Goal: Task Accomplishment & Management: Manage account settings

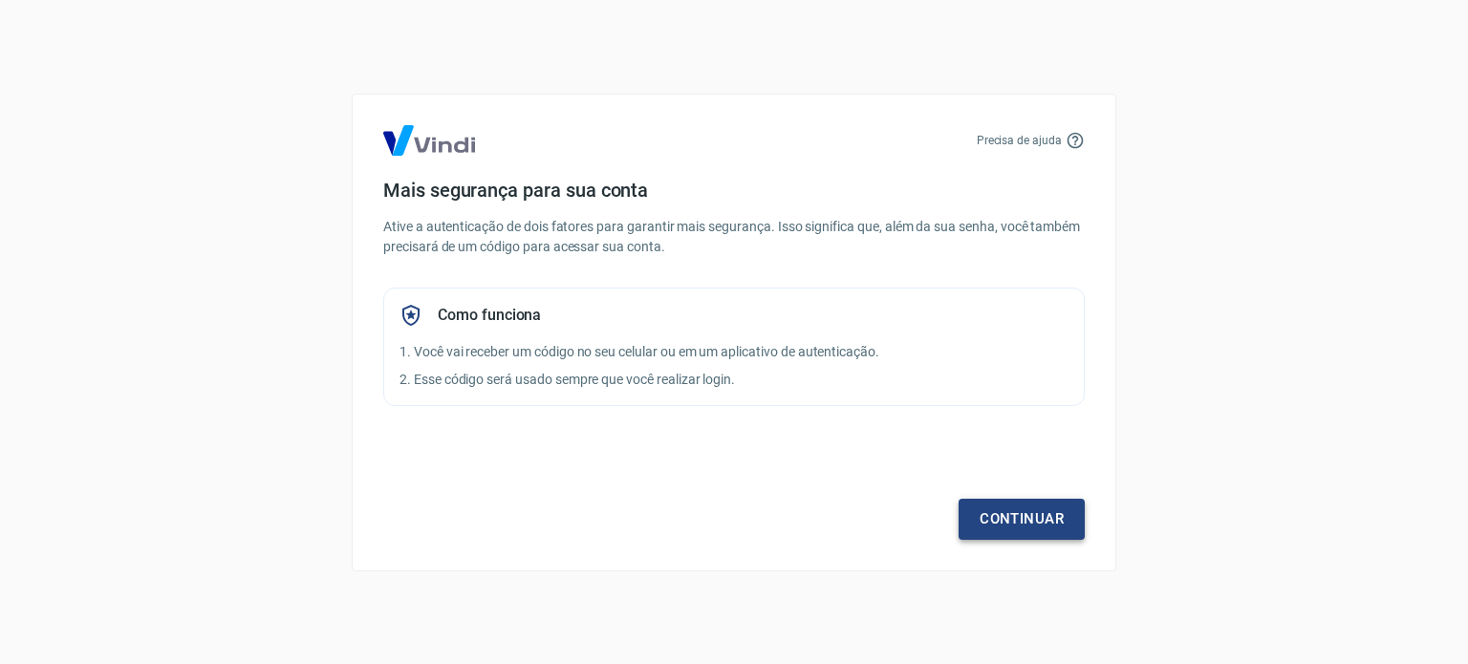
click at [1000, 517] on link "Continuar" at bounding box center [1021, 519] width 126 height 40
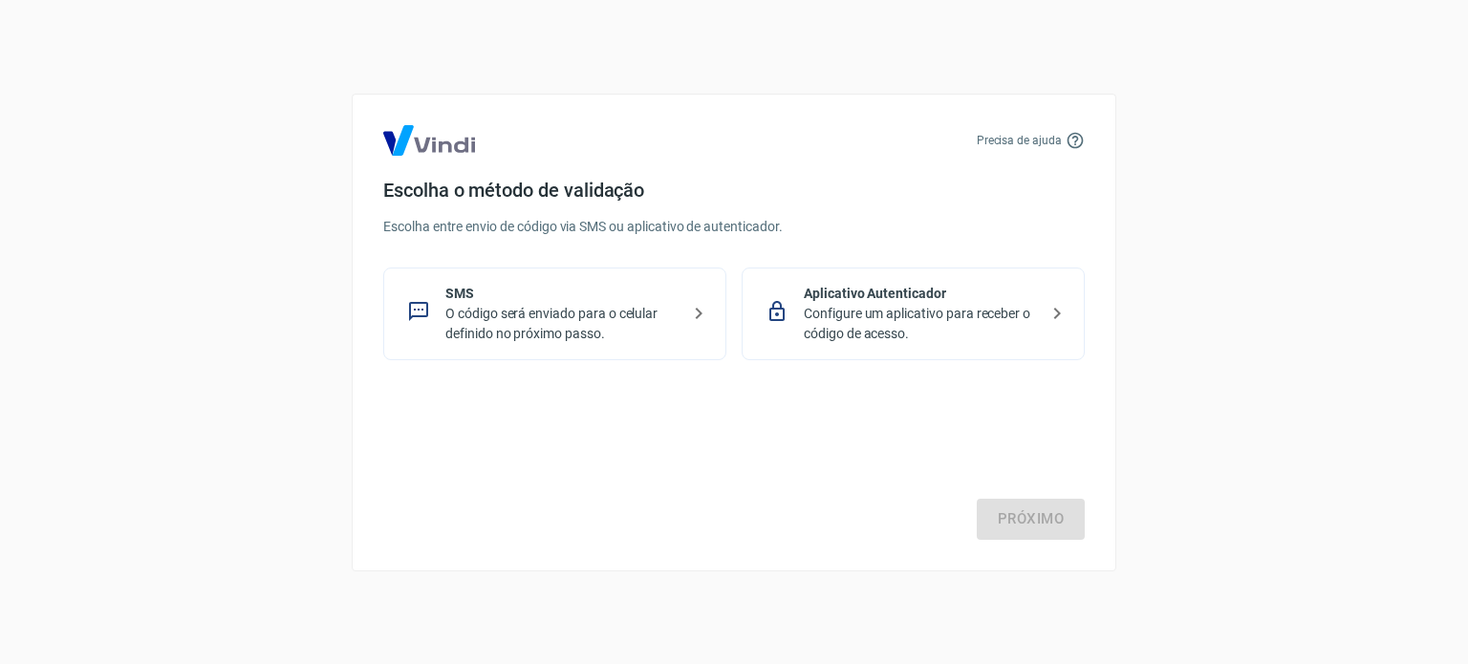
click at [890, 327] on p "Configure um aplicativo para receber o código de acesso." at bounding box center [921, 324] width 234 height 40
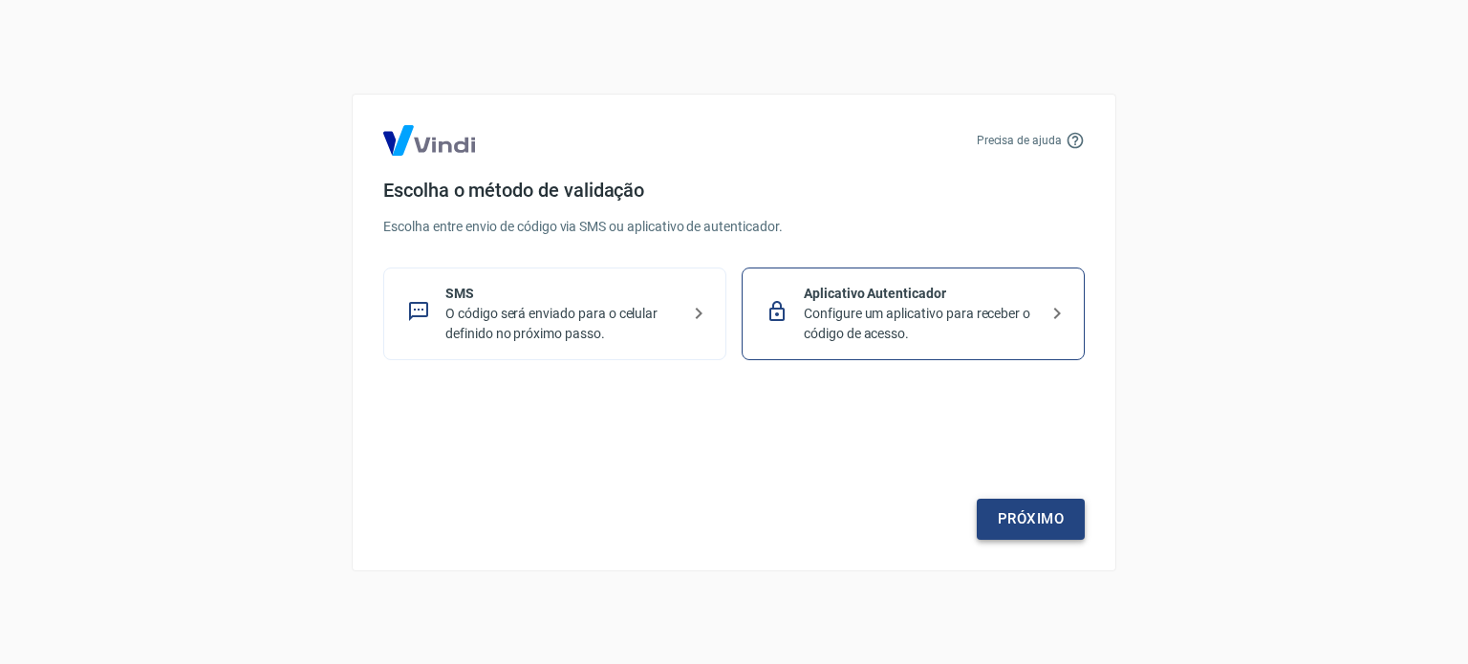
click at [1047, 507] on link "Próximo" at bounding box center [1030, 519] width 108 height 40
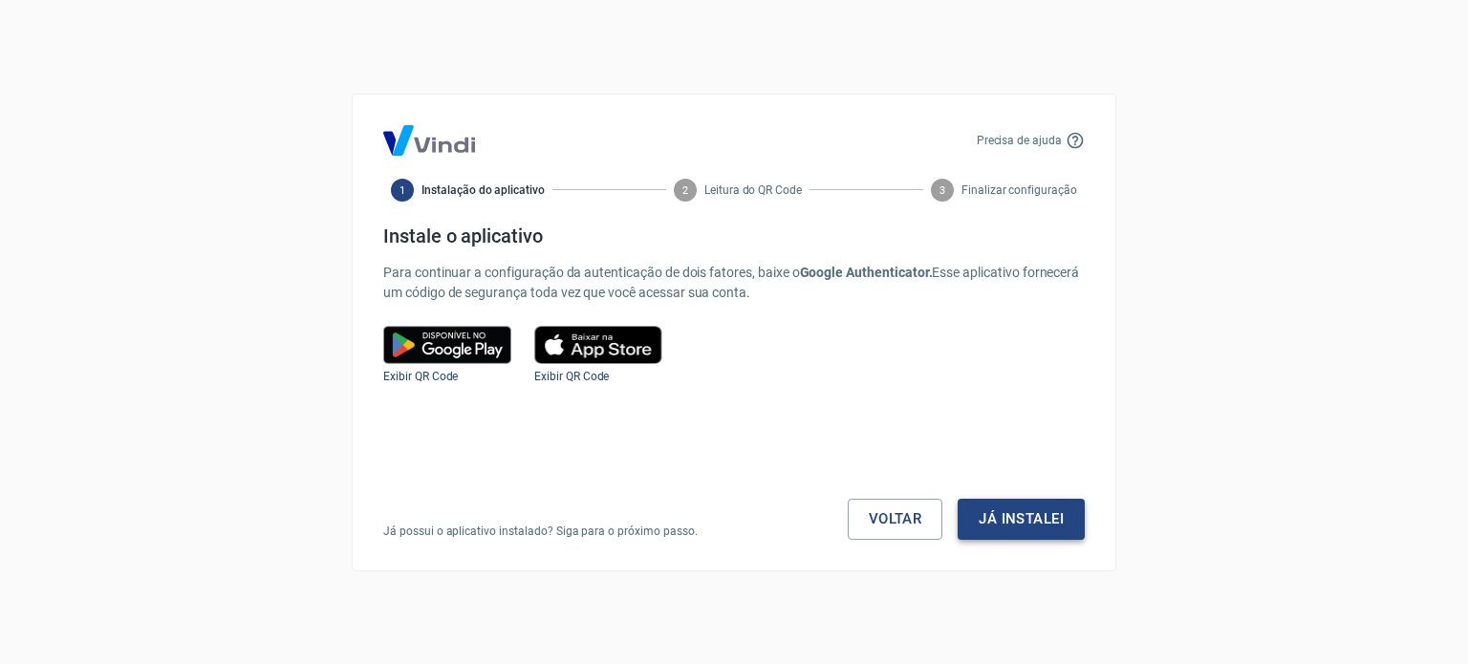
click at [996, 519] on button "Já instalei" at bounding box center [1020, 519] width 127 height 40
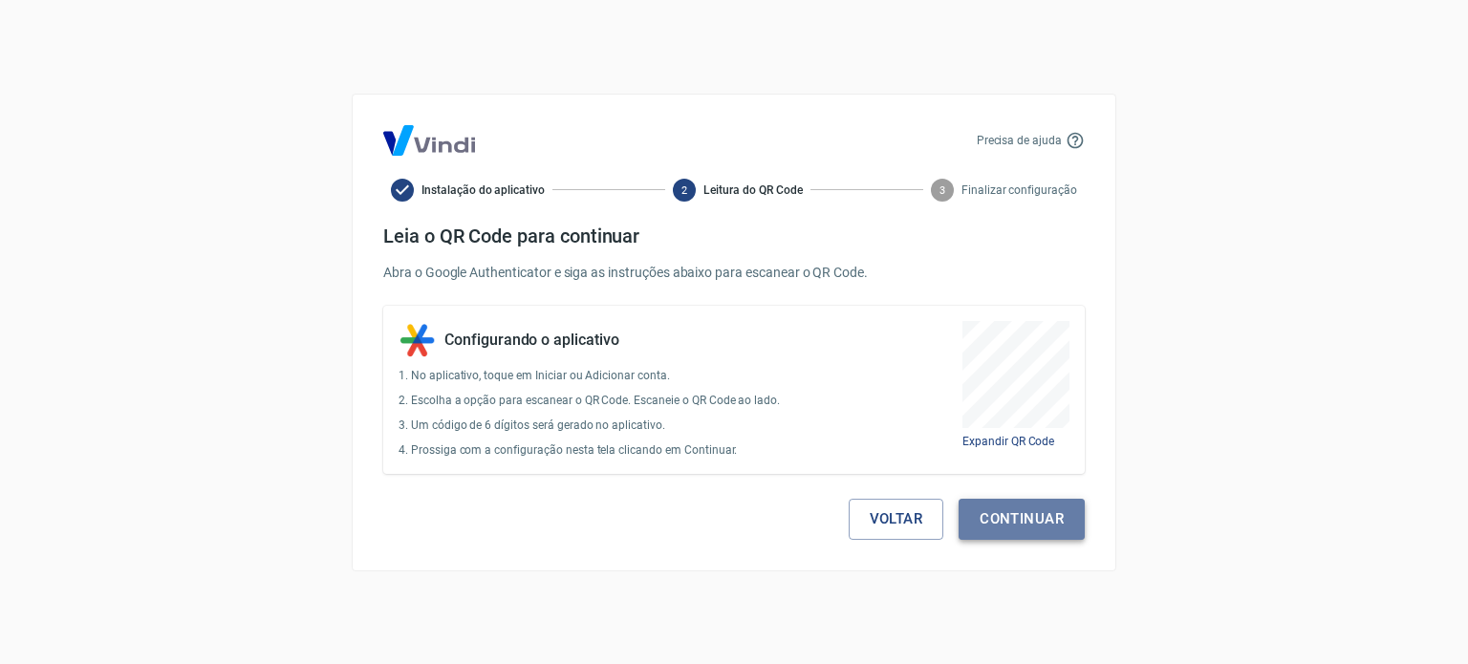
click at [1024, 508] on button "Continuar" at bounding box center [1021, 519] width 126 height 40
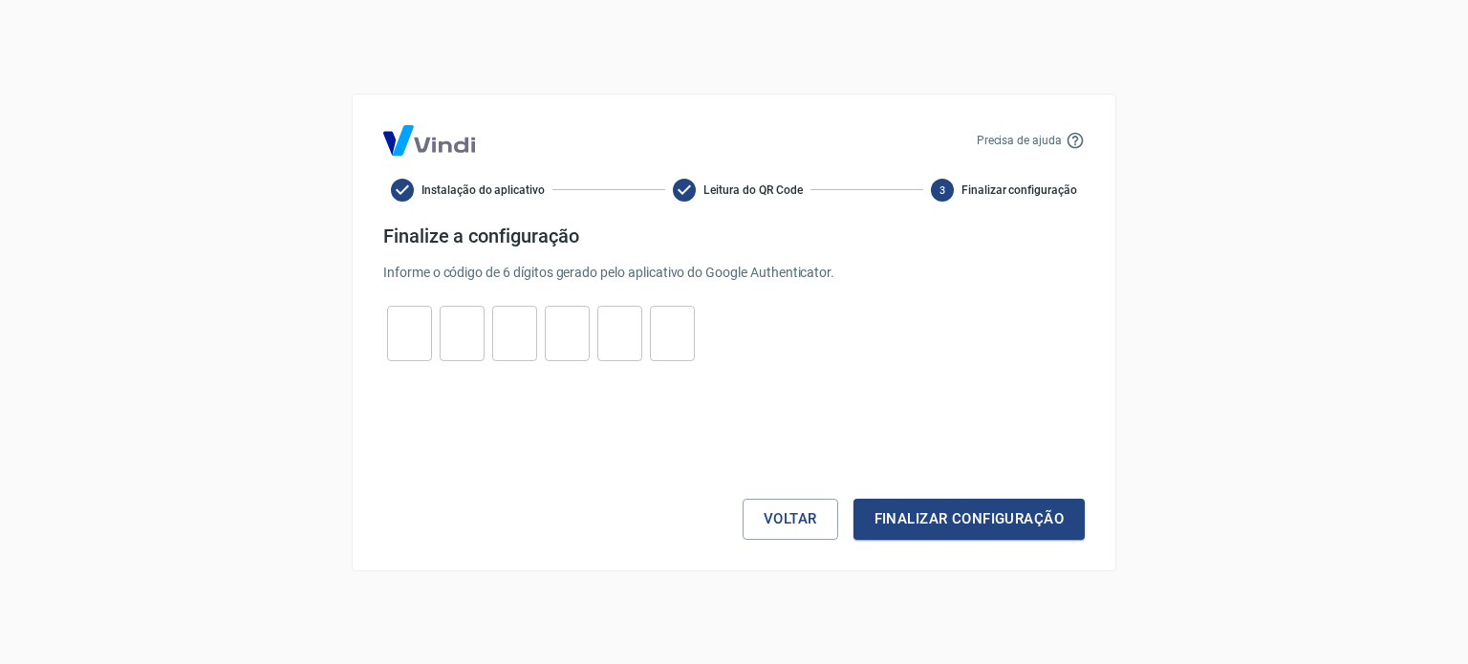
click at [411, 328] on input "tel" at bounding box center [409, 332] width 45 height 41
type input "4"
type input "3"
type input "2"
type input "0"
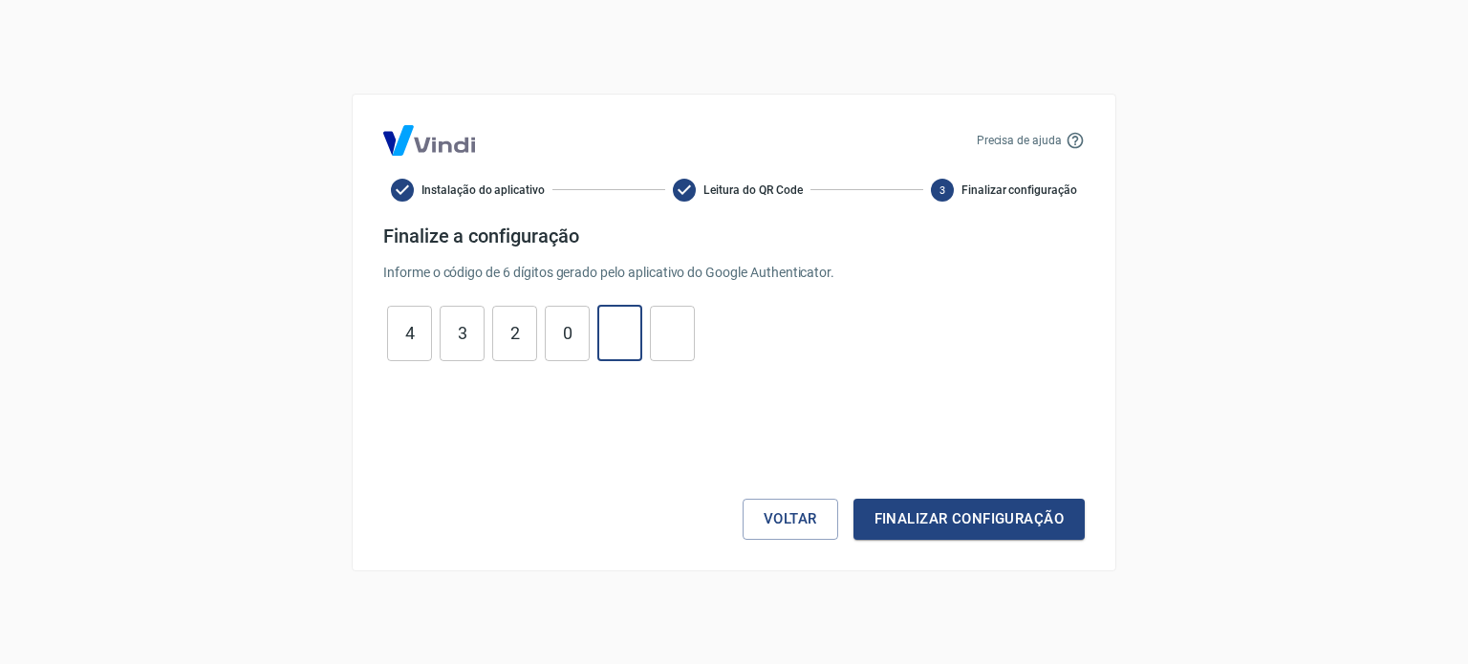
type input "7"
type input "2"
click at [853, 499] on button "Finalizar configuração" at bounding box center [968, 519] width 231 height 40
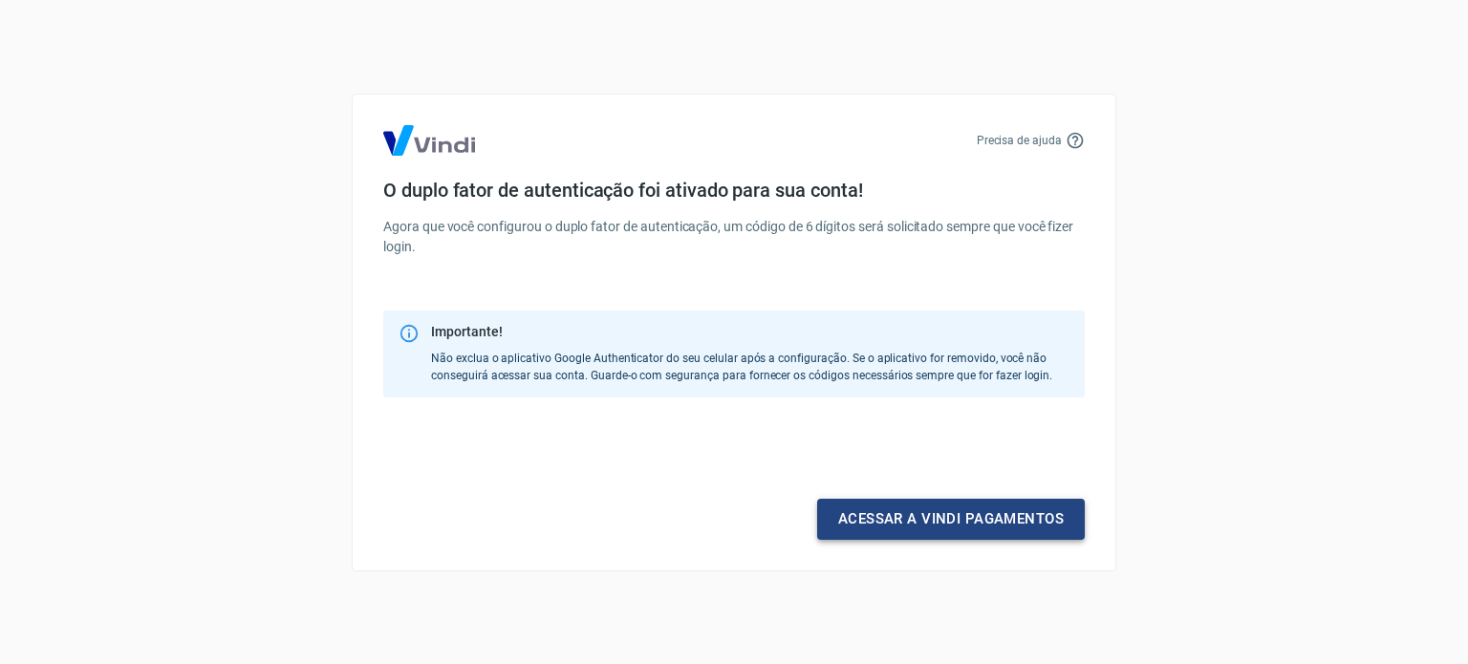
click at [931, 519] on link "Acessar a Vindi pagamentos" at bounding box center [951, 519] width 268 height 40
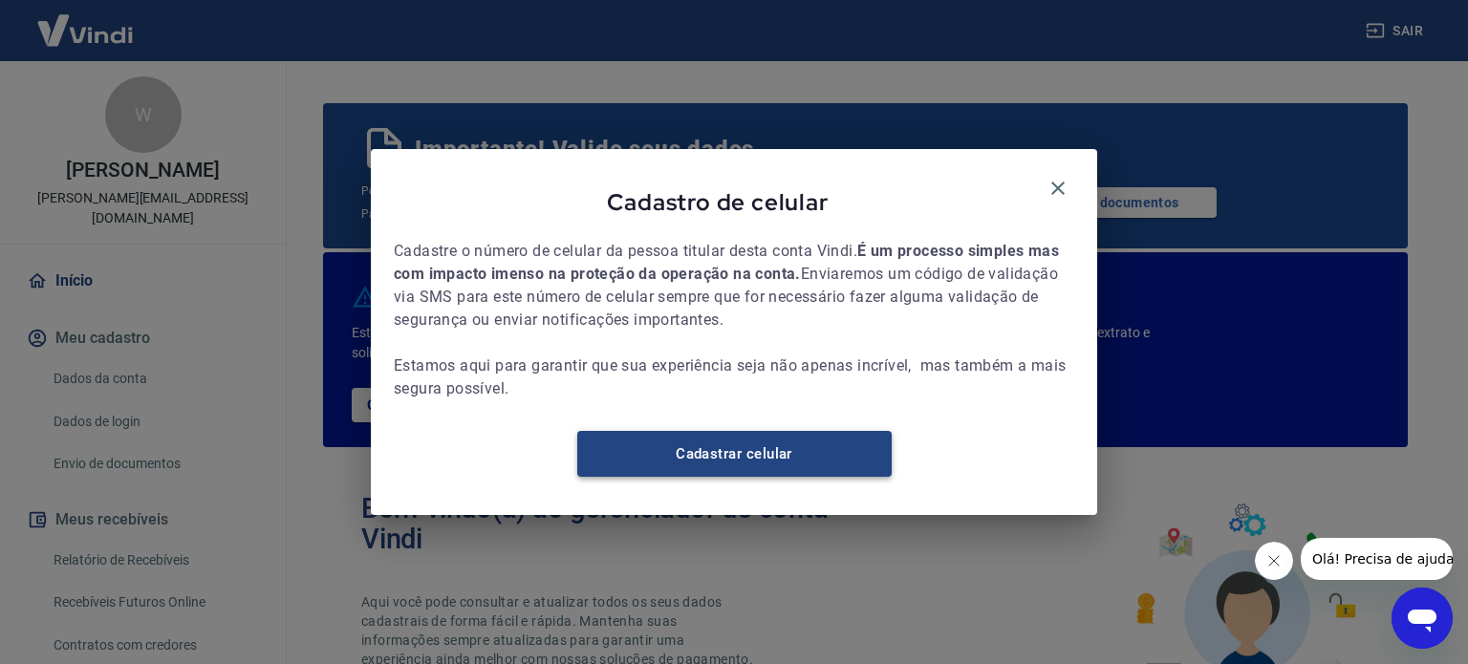
click at [718, 471] on link "Cadastrar celular" at bounding box center [734, 454] width 314 height 46
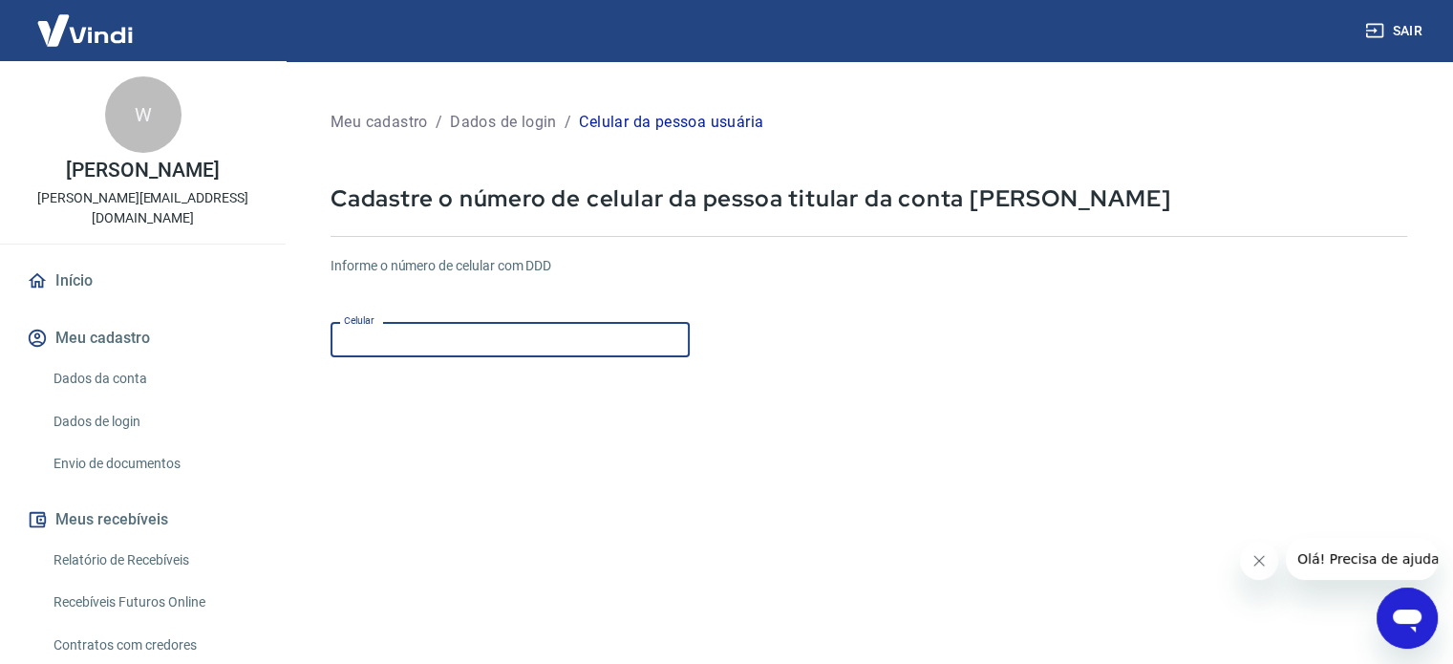
click at [429, 338] on input "Celular" at bounding box center [510, 339] width 359 height 35
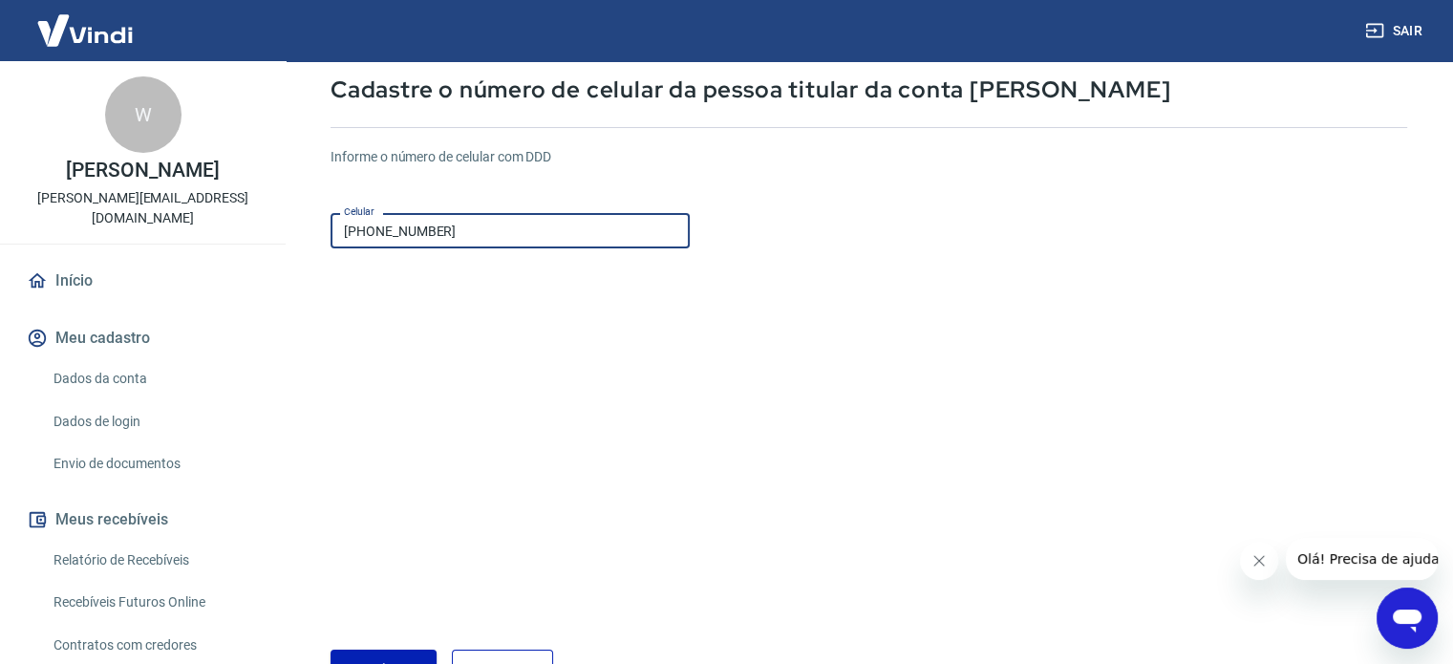
scroll to position [240, 0]
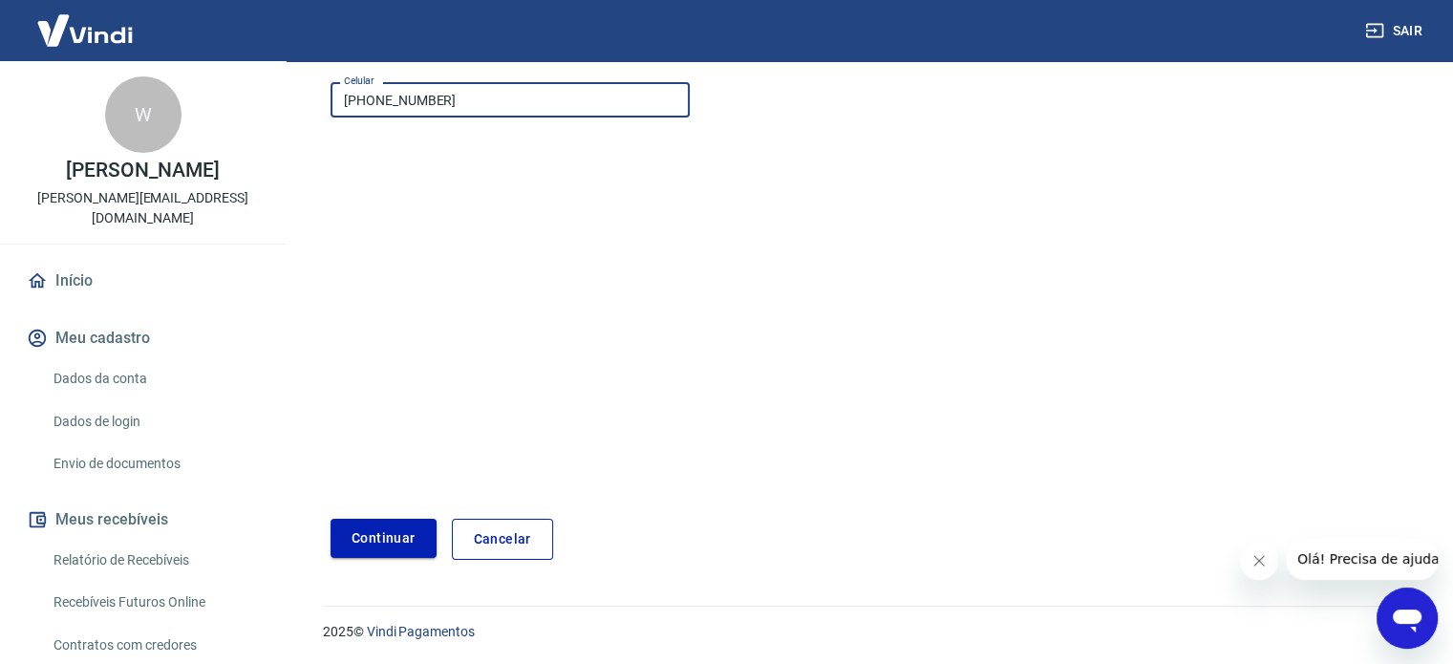
type input "[PHONE_NUMBER]"
click at [398, 541] on button "Continuar" at bounding box center [384, 538] width 106 height 39
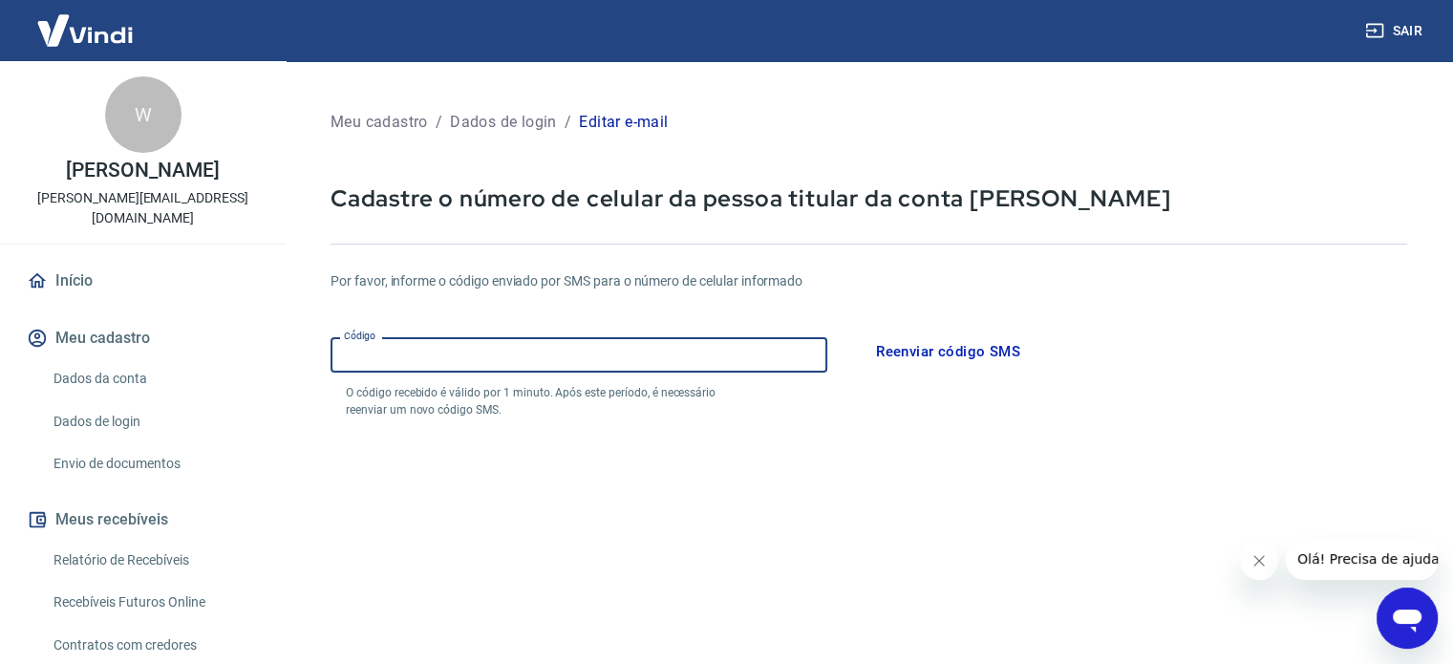
click at [746, 354] on input "Código" at bounding box center [579, 354] width 497 height 35
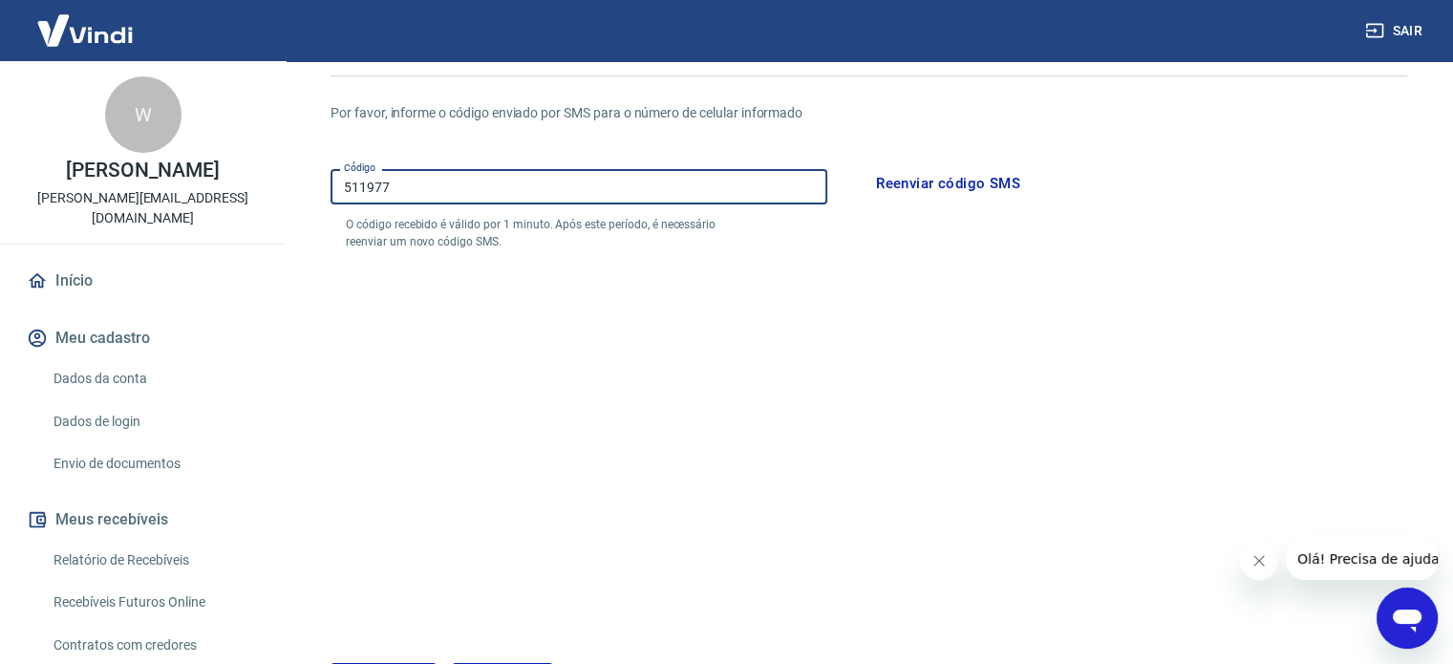
scroll to position [312, 0]
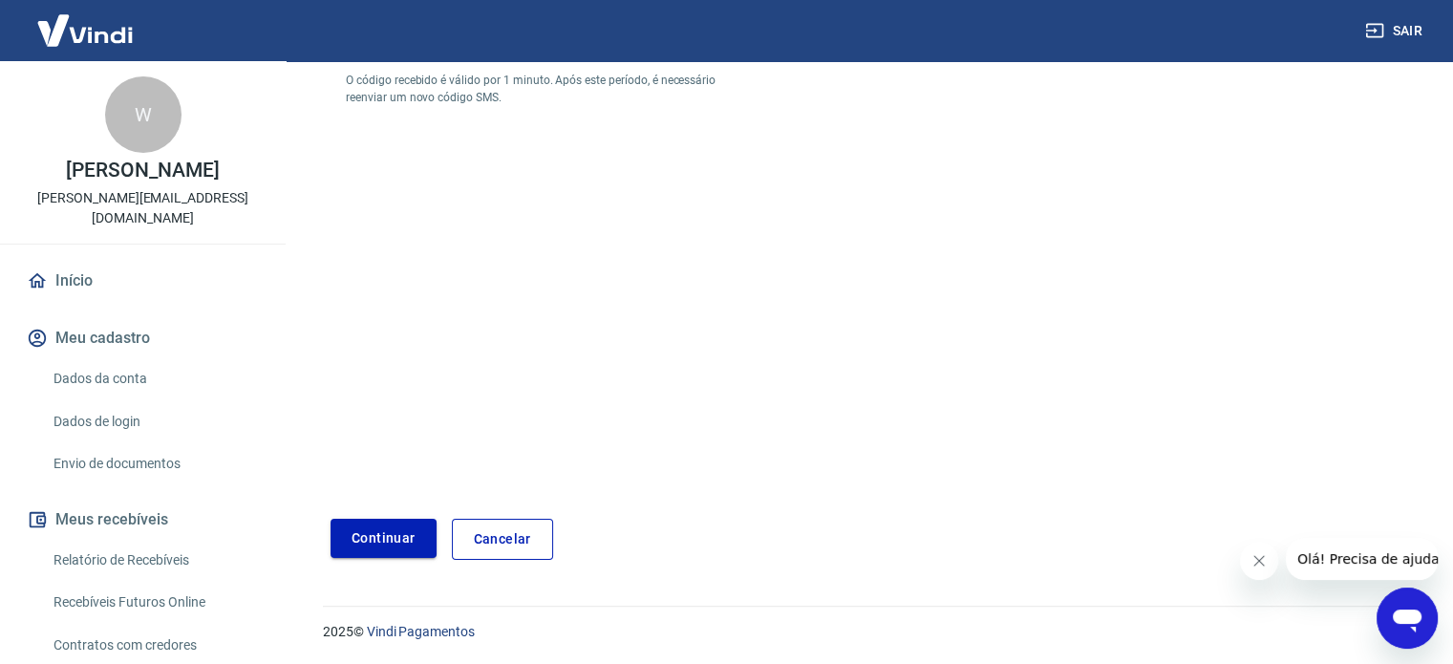
type input "511977"
click at [376, 545] on button "Continuar" at bounding box center [384, 538] width 106 height 39
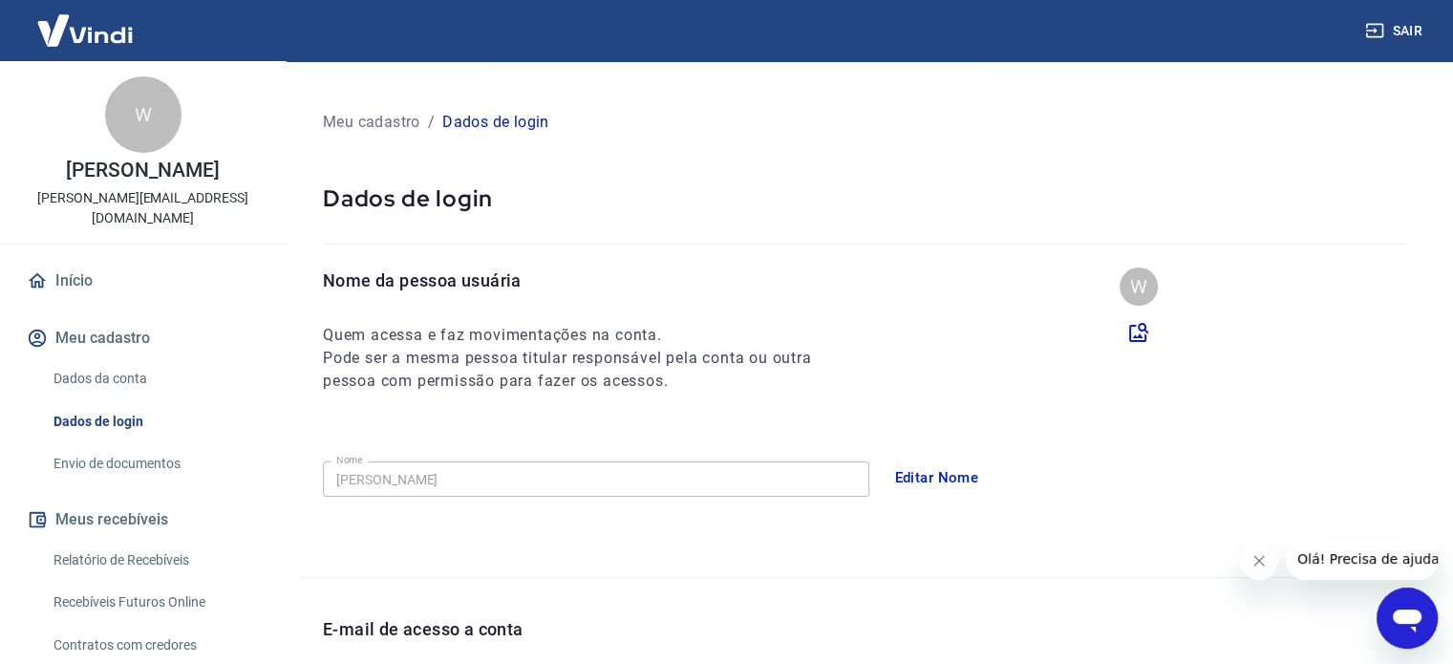
click at [906, 473] on button "Editar Nome" at bounding box center [937, 478] width 105 height 40
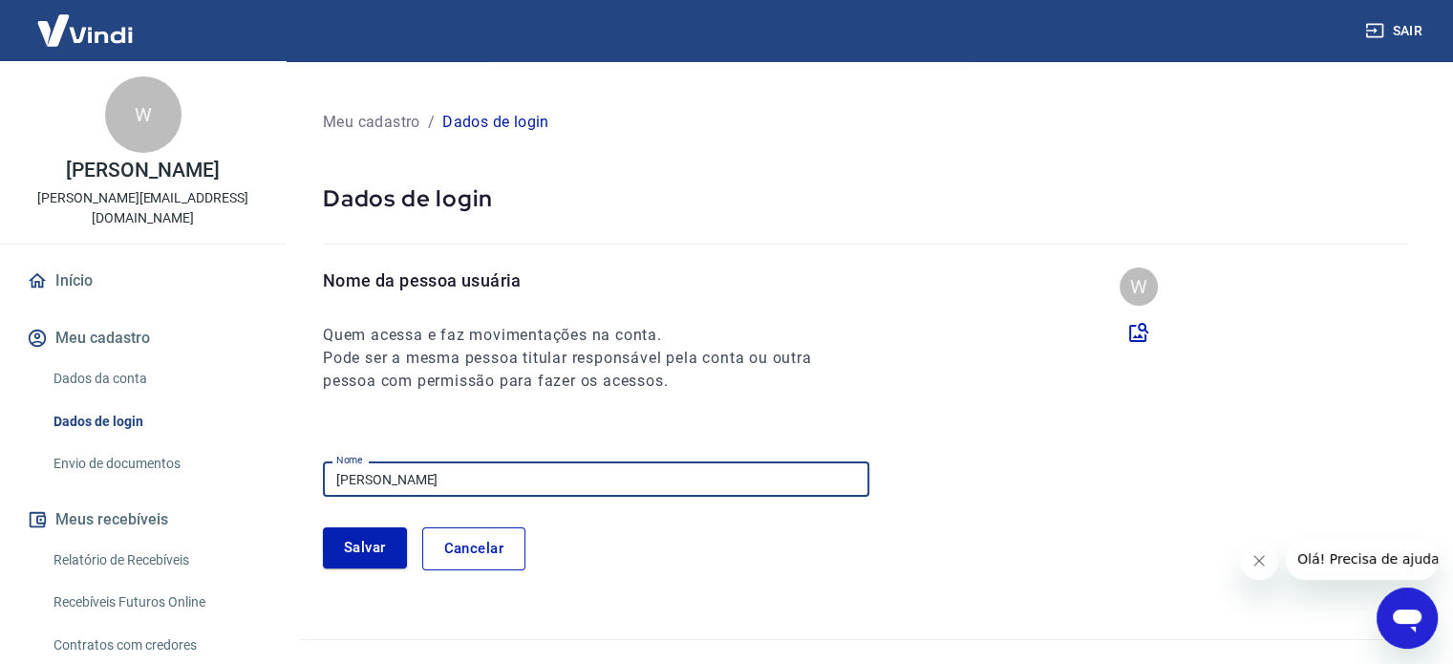
drag, startPoint x: 585, startPoint y: 474, endPoint x: 0, endPoint y: 484, distance: 584.8
click at [0, 484] on div "Sair W WLADIMIR GONCALVES DE OLIVEIRA sergio.medice@distrifortaleza.com.br Iníc…" at bounding box center [726, 332] width 1453 height 664
type input "SERGIO MEDICE GARCIA"
click at [370, 538] on button "Salvar" at bounding box center [365, 547] width 84 height 40
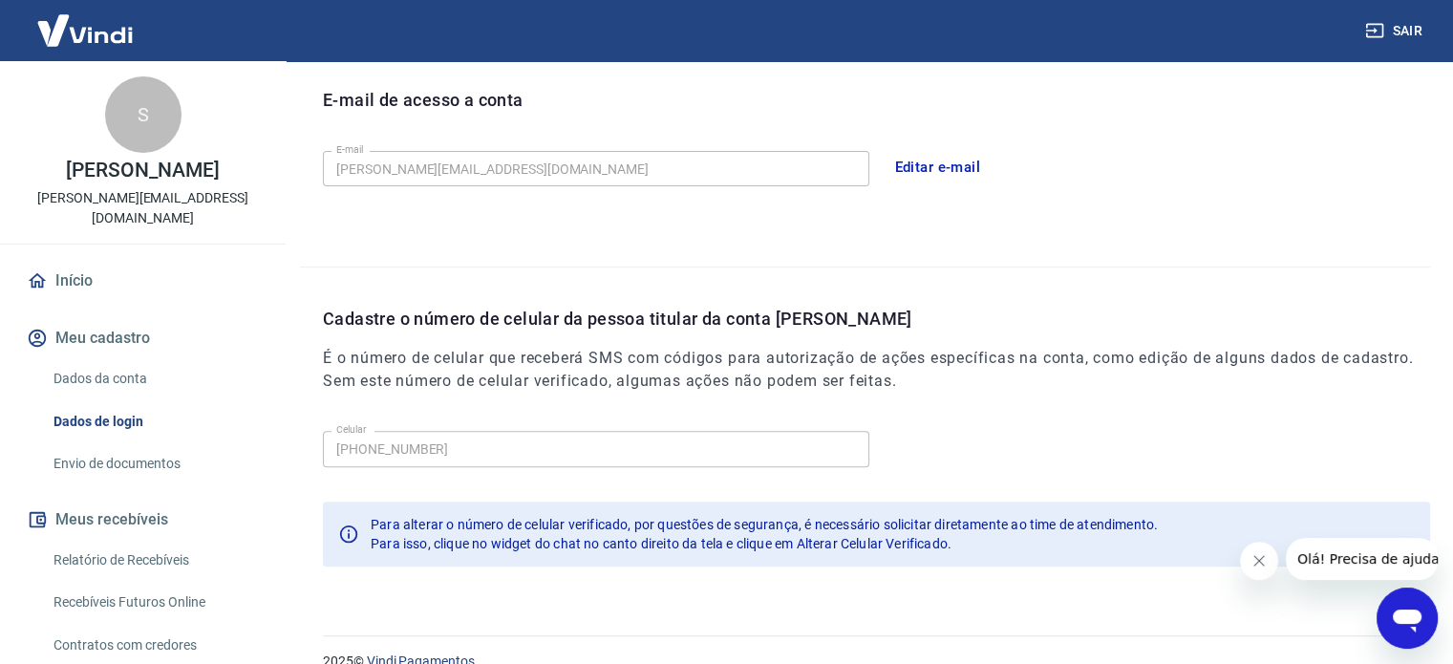
scroll to position [558, 0]
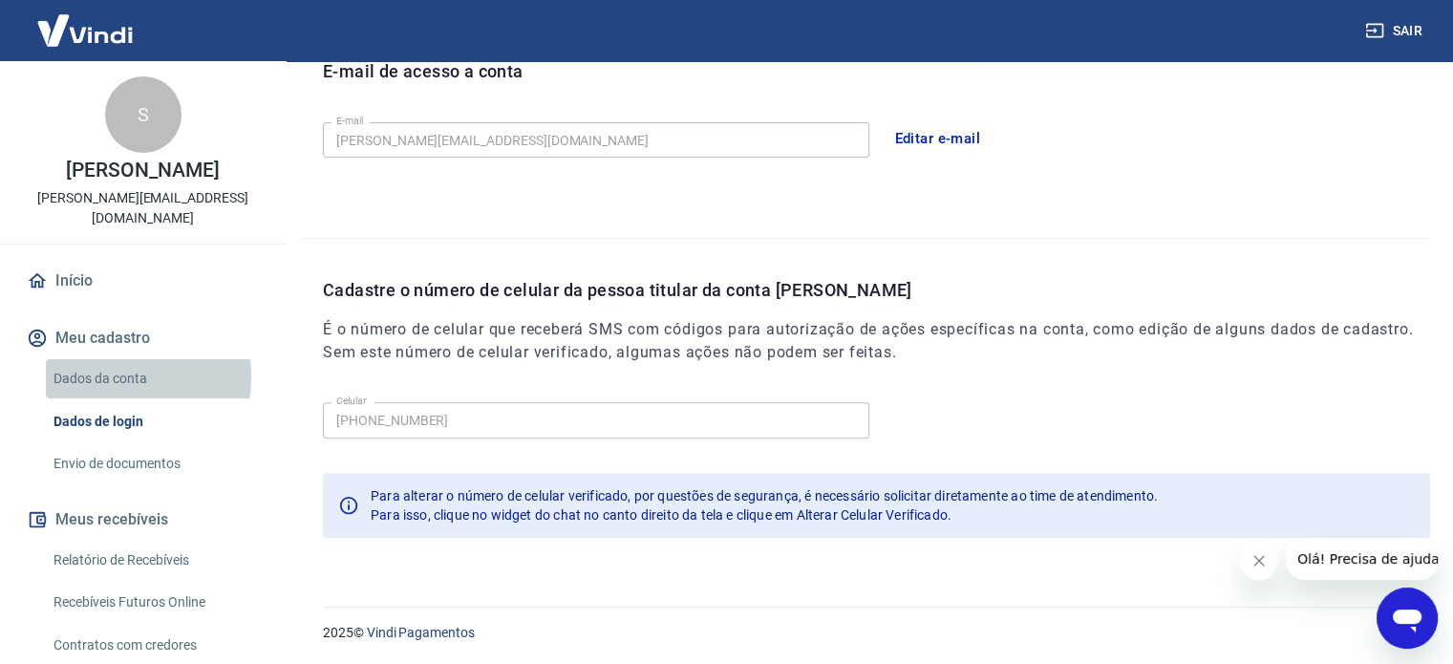
click at [95, 359] on link "Dados da conta" at bounding box center [154, 378] width 217 height 39
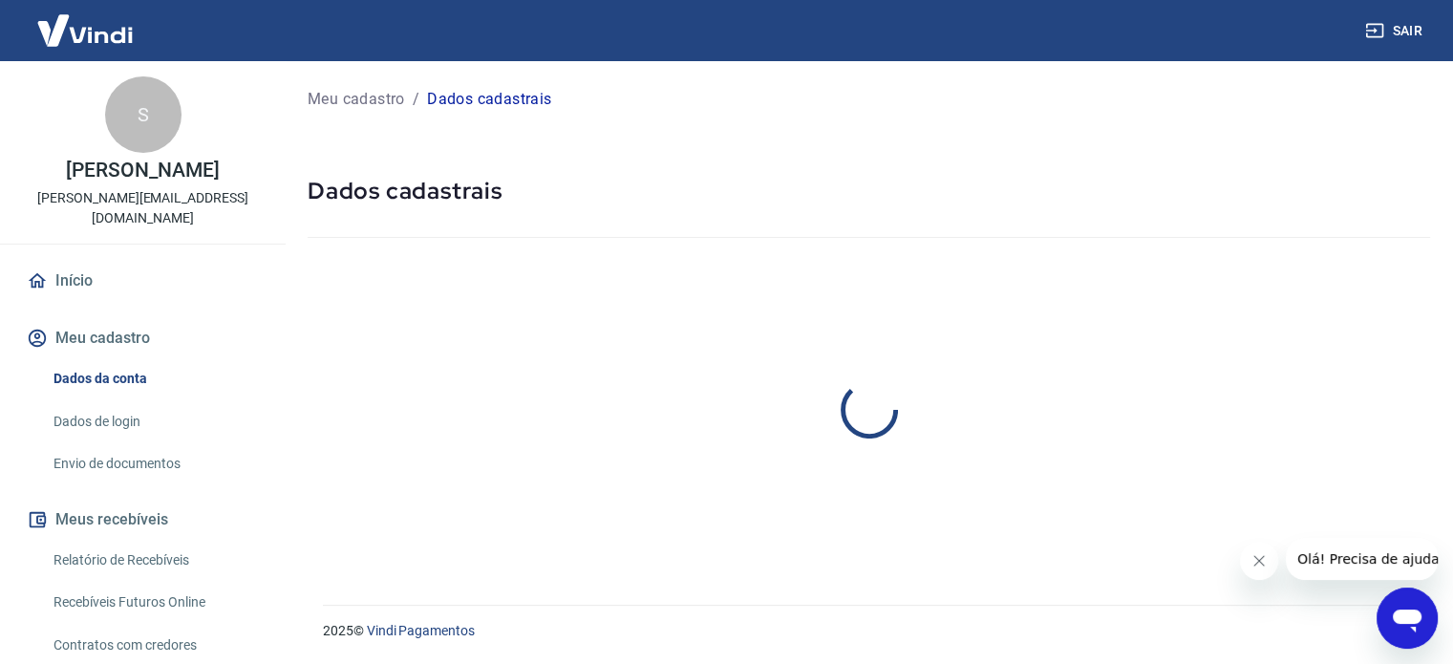
select select "SP"
select select "business"
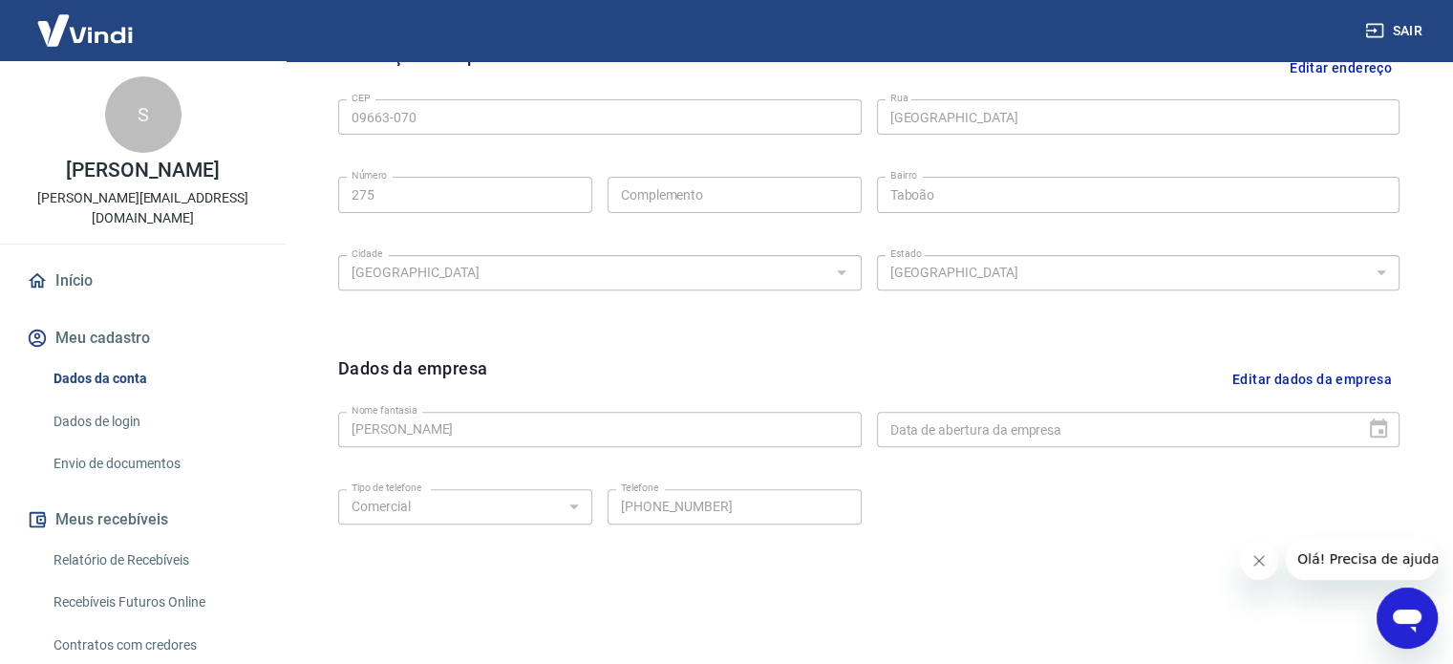
scroll to position [713, 0]
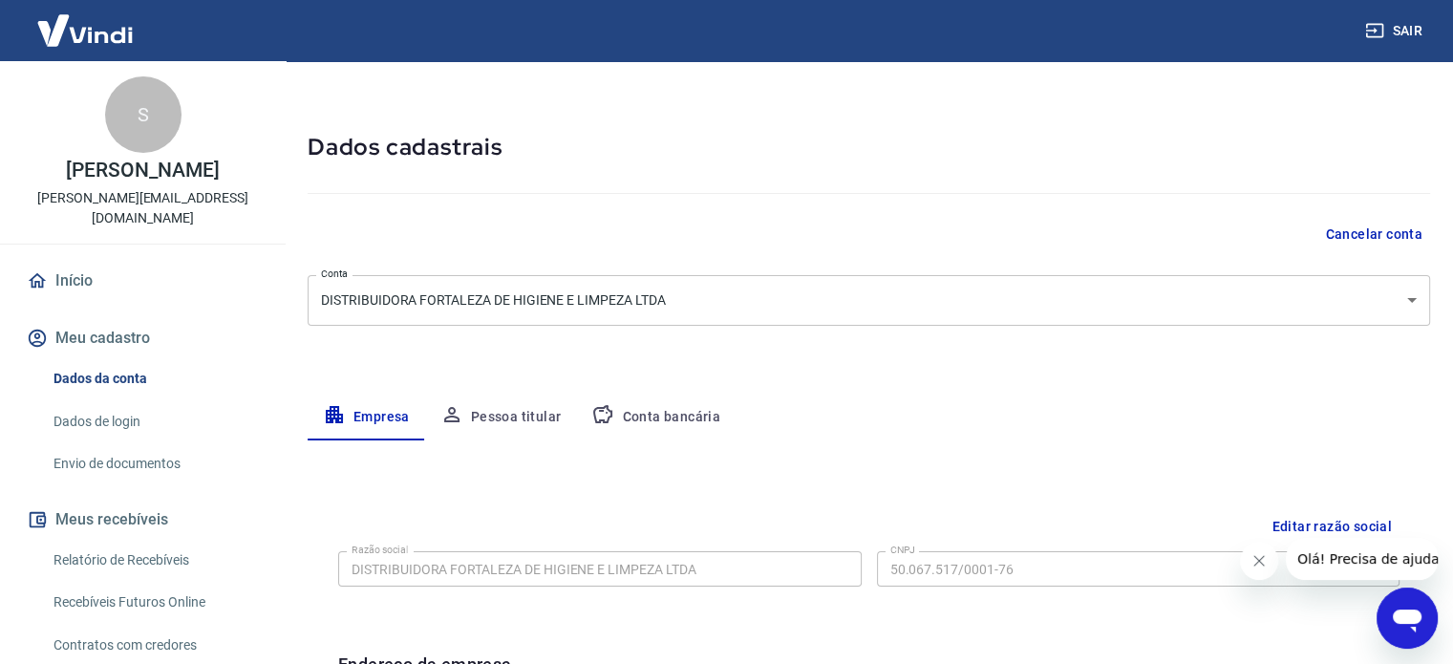
click at [501, 413] on button "Pessoa titular" at bounding box center [501, 418] width 152 height 46
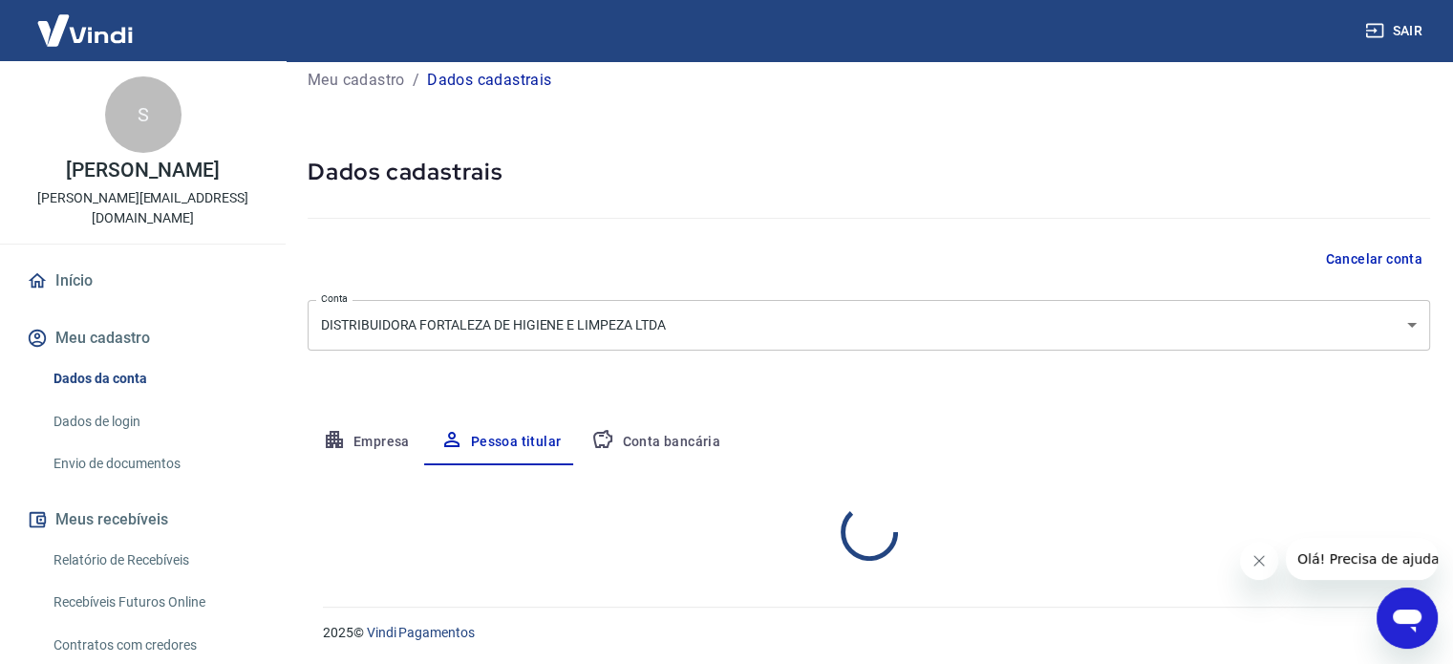
scroll to position [44, 0]
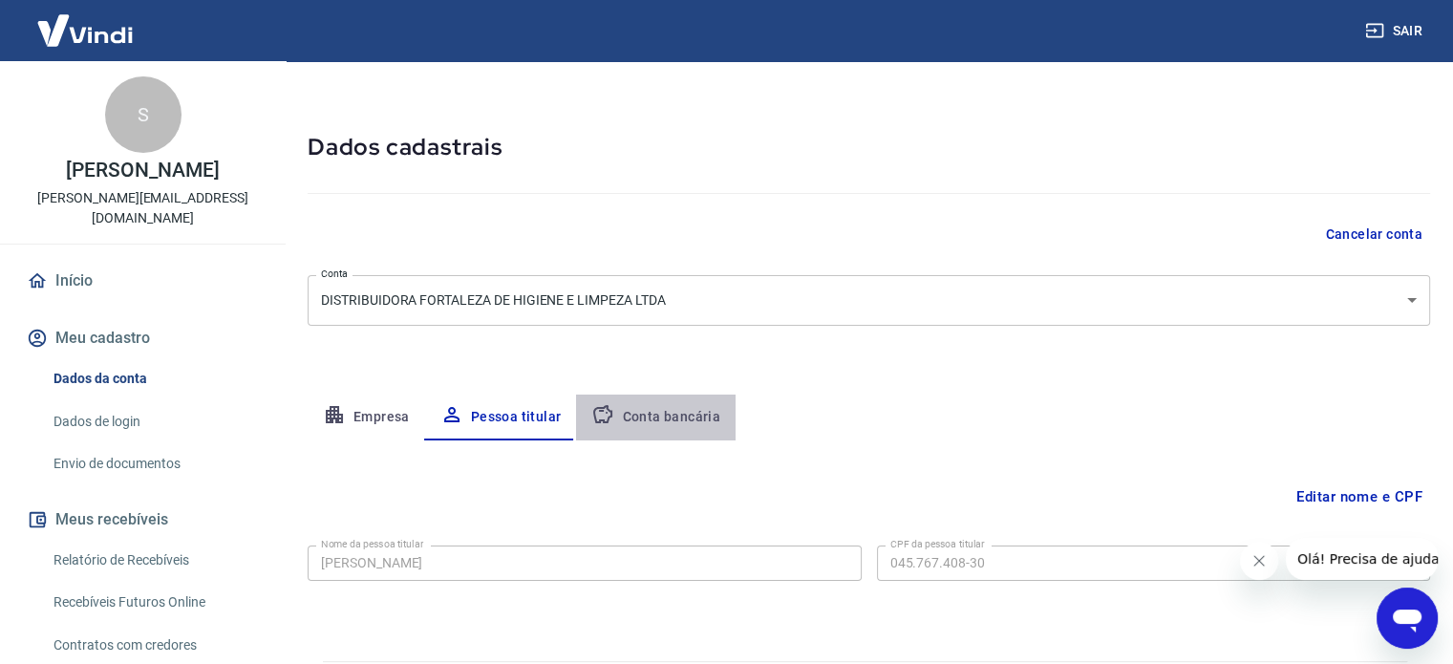
click at [707, 412] on button "Conta bancária" at bounding box center [656, 418] width 160 height 46
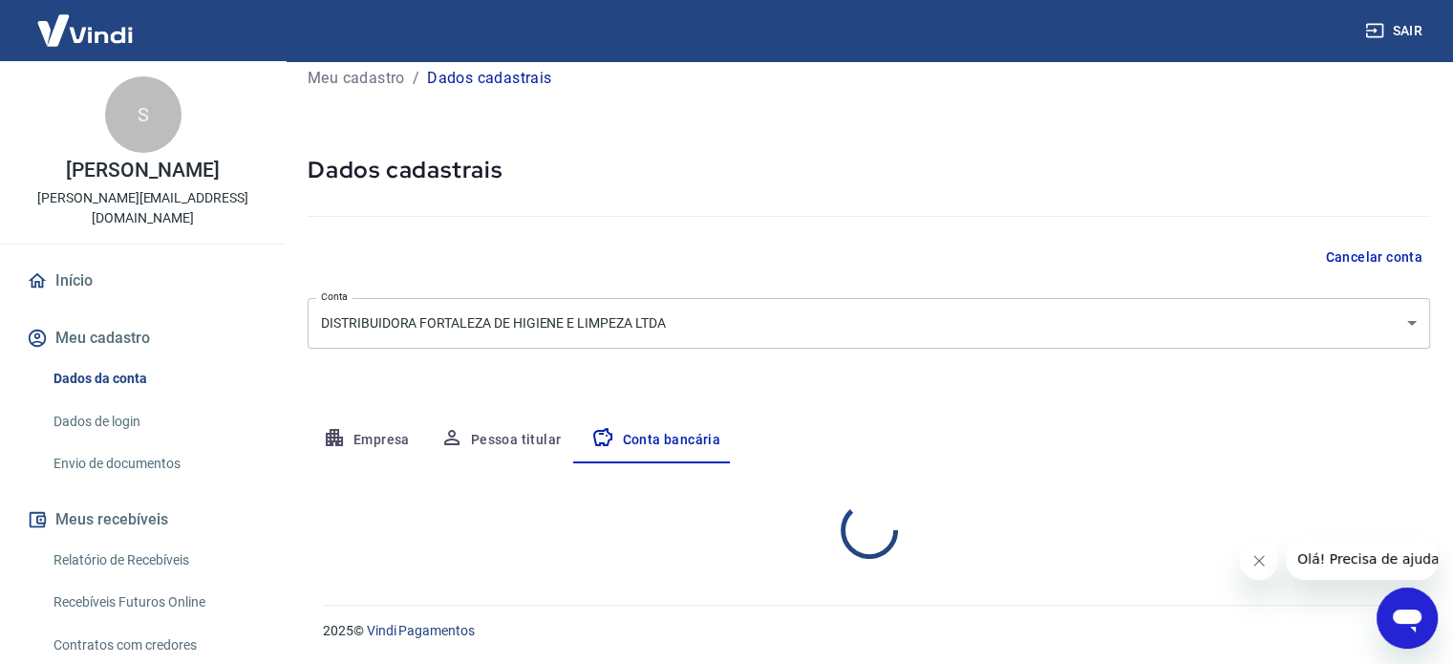
select select "1"
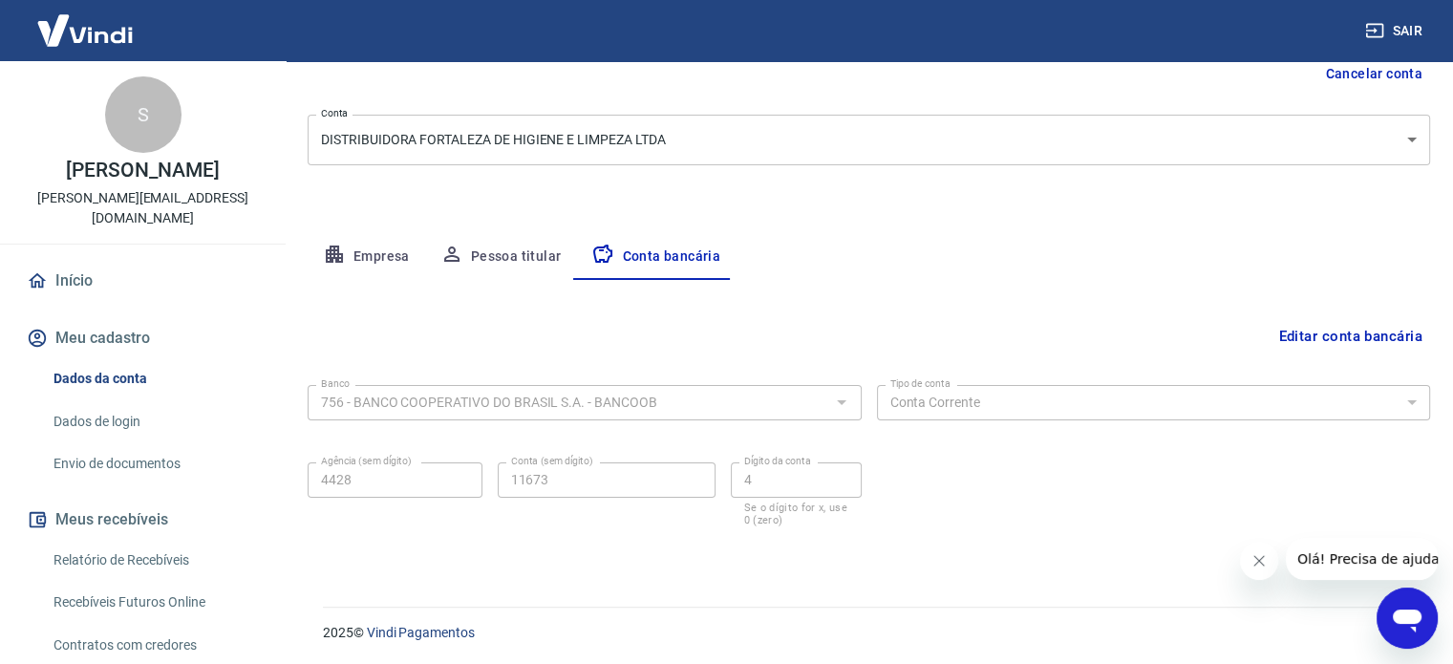
scroll to position [205, 0]
click at [121, 263] on link "Início" at bounding box center [143, 281] width 240 height 42
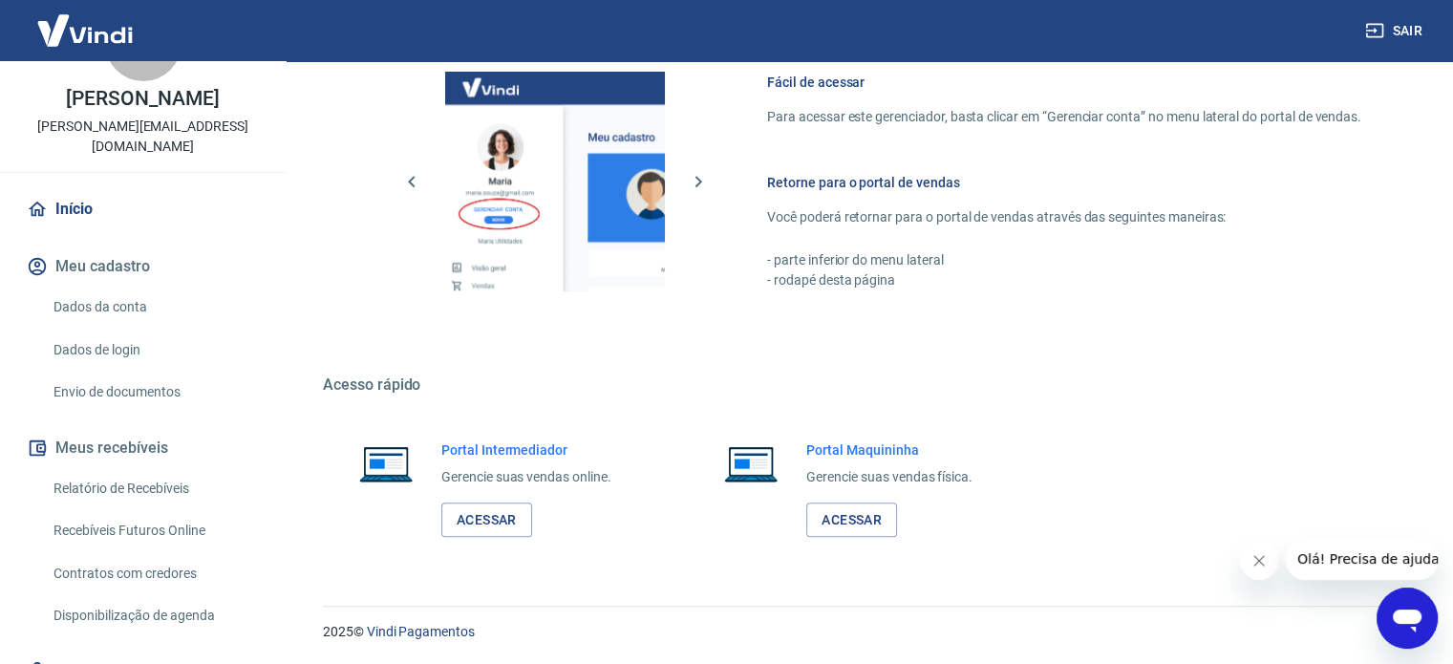
scroll to position [137, 0]
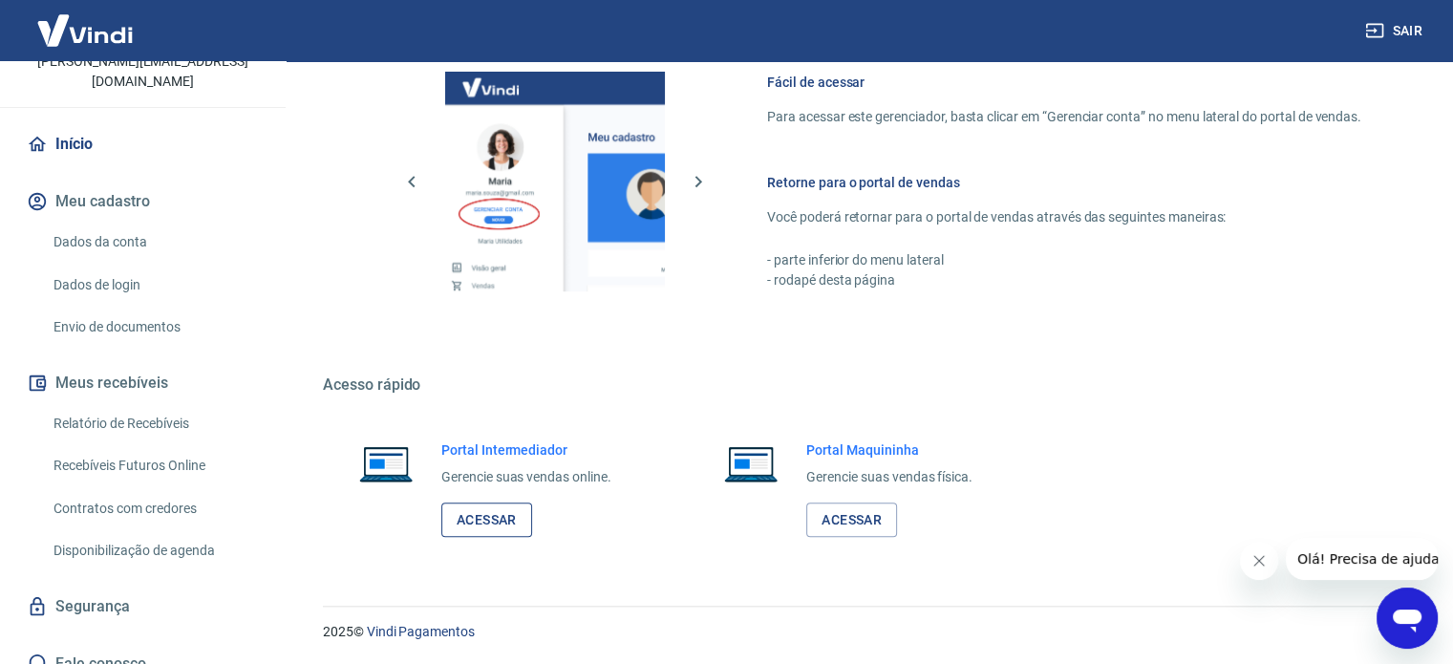
click at [473, 525] on link "Acessar" at bounding box center [486, 520] width 91 height 35
click at [104, 597] on link "Segurança" at bounding box center [143, 607] width 240 height 42
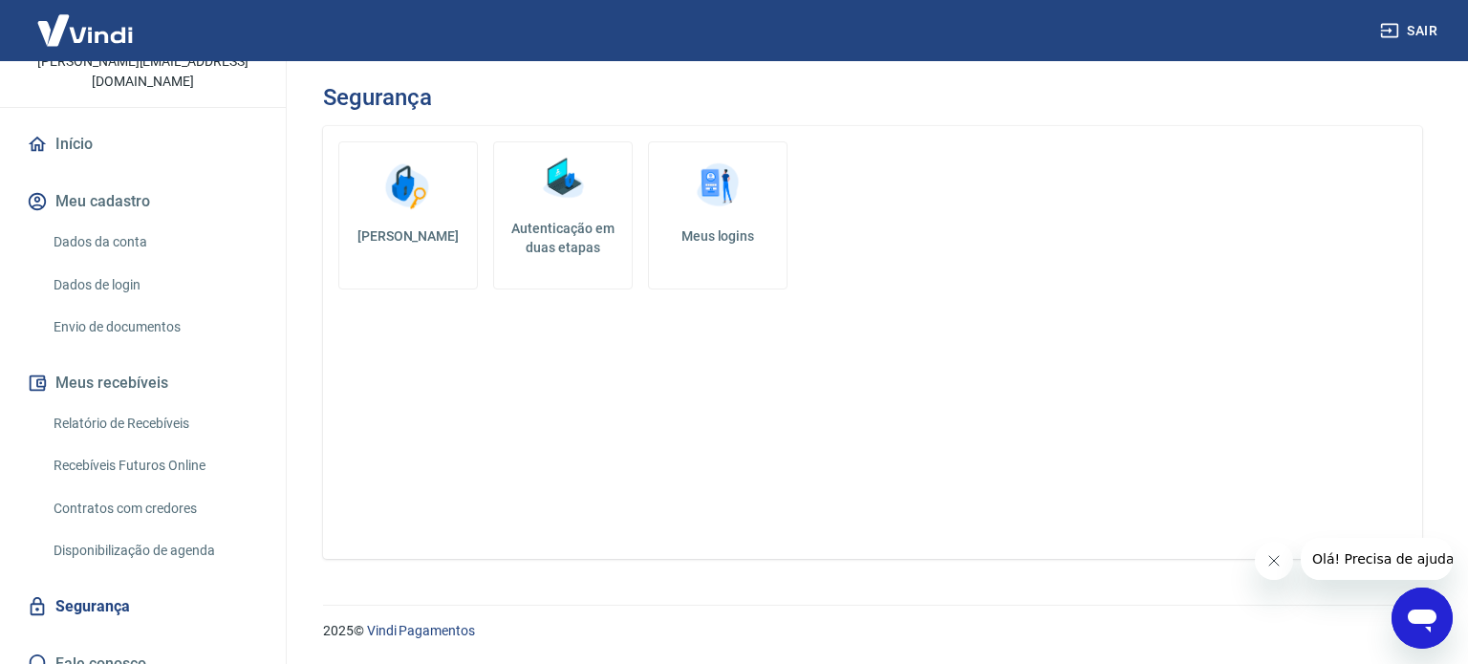
click at [580, 219] on h5 "Autenticação em duas etapas" at bounding box center [563, 238] width 122 height 38
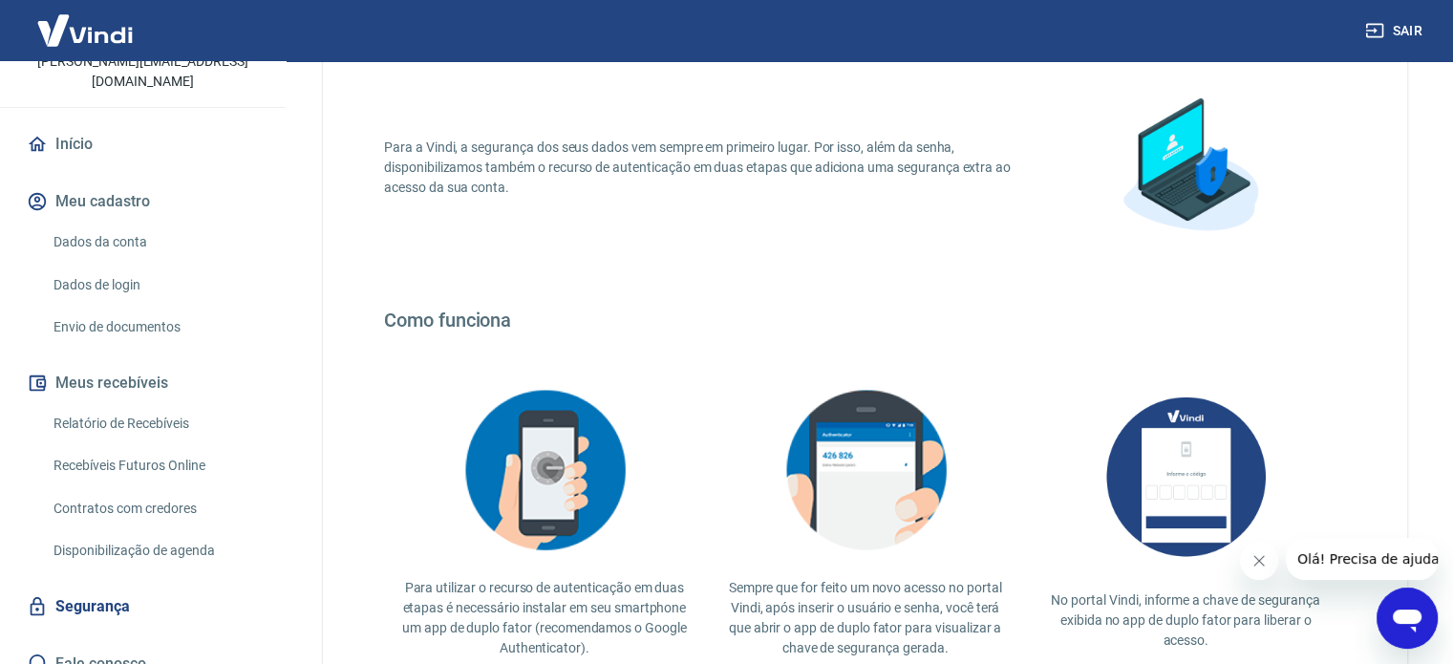
scroll to position [371, 0]
